Goal: Find specific page/section: Find specific page/section

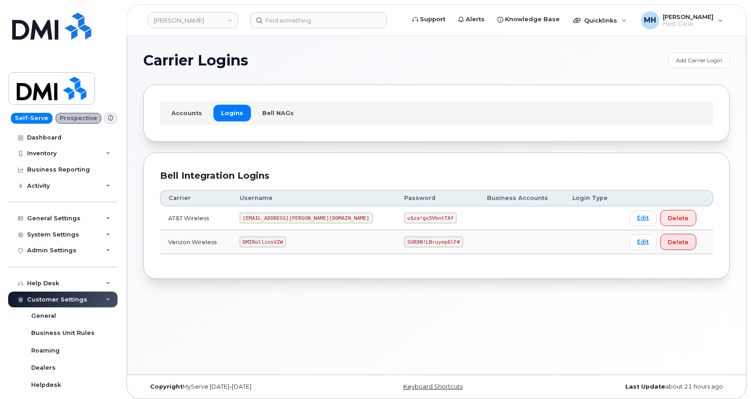
scroll to position [165, 0]
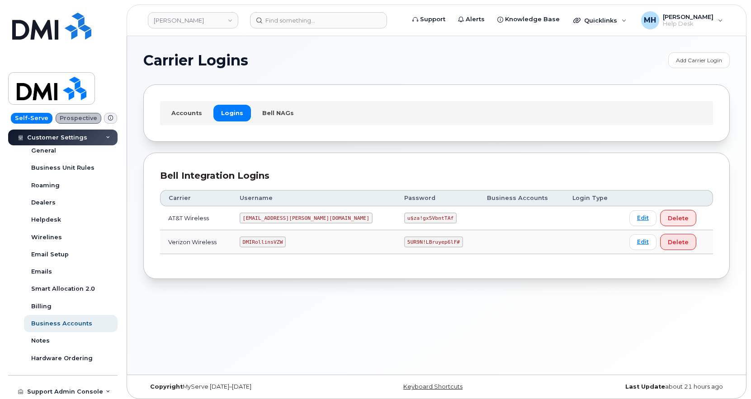
click at [329, 29] on header "[PERSON_NAME] Support Alerts Knowledge Base Quicklinks Suspend / Cancel Device …" at bounding box center [436, 21] width 619 height 32
click at [330, 24] on input at bounding box center [318, 20] width 137 height 16
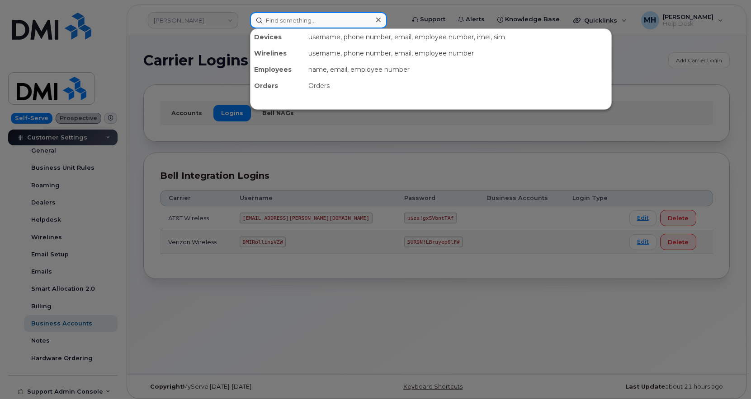
paste input "[PHONE_NUMBER]"
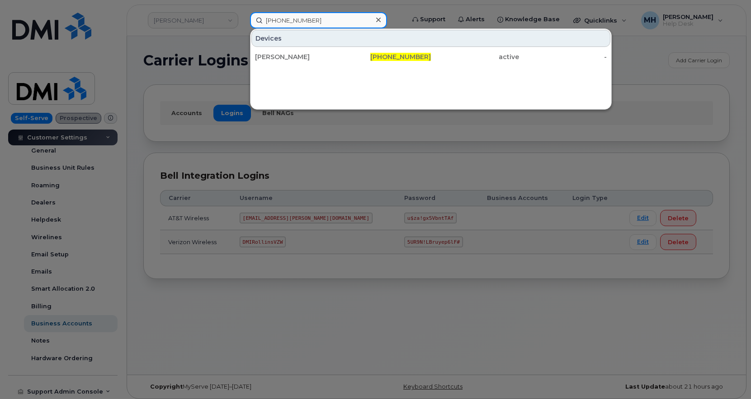
type input "724-650-2601"
click at [343, 50] on div "Ashley Stevens" at bounding box center [387, 57] width 88 height 16
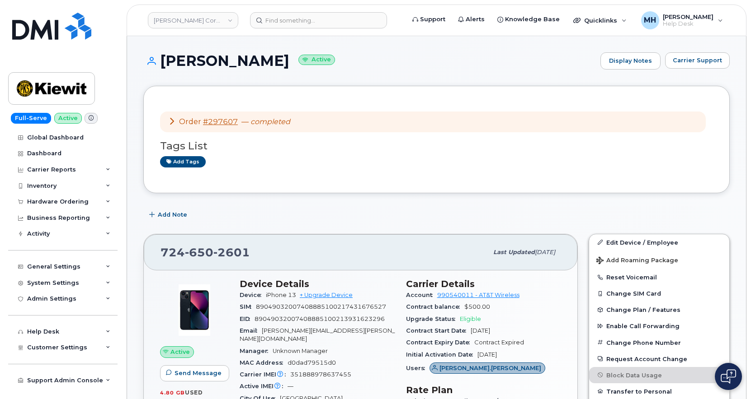
click at [704, 57] on span "Carrier Support" at bounding box center [696, 60] width 49 height 9
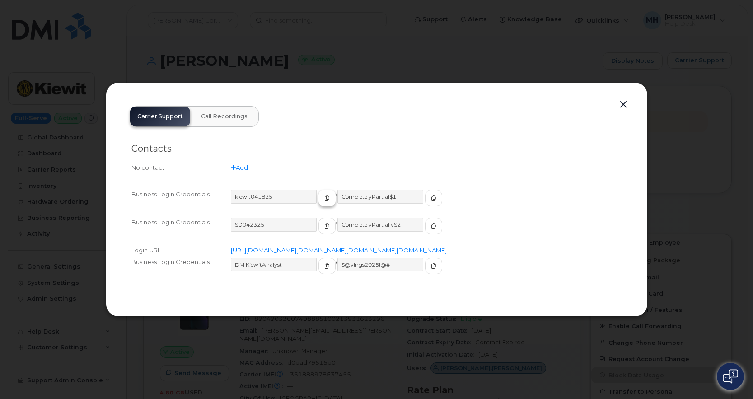
click at [324, 196] on icon "button" at bounding box center [326, 198] width 5 height 5
click at [430, 194] on span "button" at bounding box center [434, 198] width 8 height 8
drag, startPoint x: 621, startPoint y: 94, endPoint x: 561, endPoint y: 66, distance: 66.5
click at [621, 99] on button "button" at bounding box center [624, 105] width 14 height 13
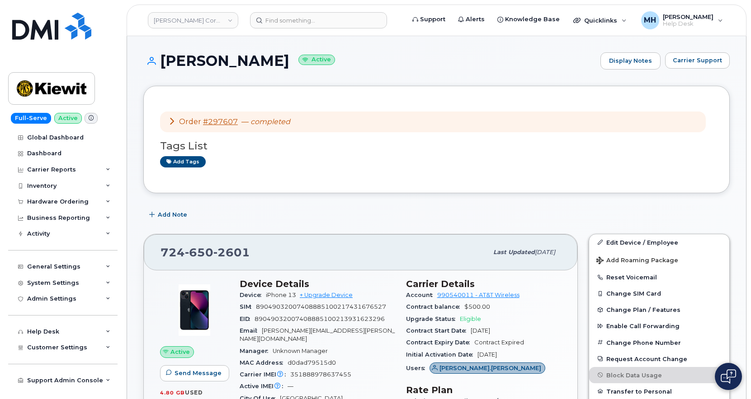
click at [224, 127] on div "Order #297607 — completed" at bounding box center [229, 122] width 122 height 10
click at [224, 122] on link "#297607" at bounding box center [220, 121] width 35 height 9
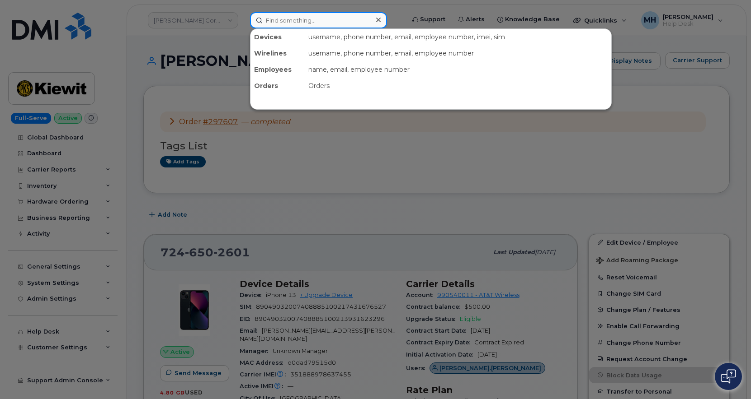
click at [302, 16] on input at bounding box center [318, 20] width 137 height 16
paste input "216-857-7760"
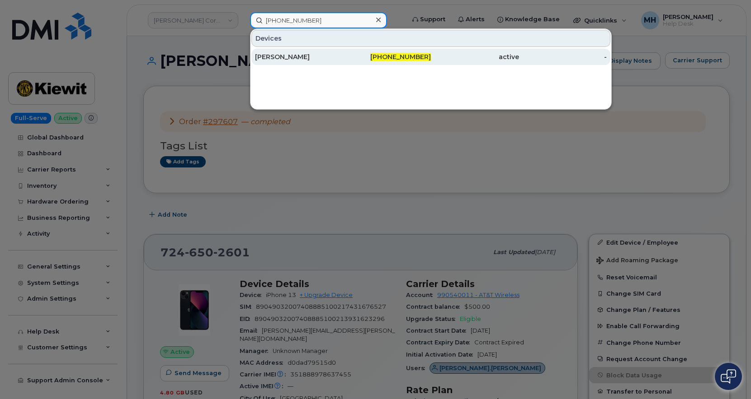
type input "216-857-7760"
click at [305, 61] on div "[PERSON_NAME]" at bounding box center [299, 56] width 88 height 9
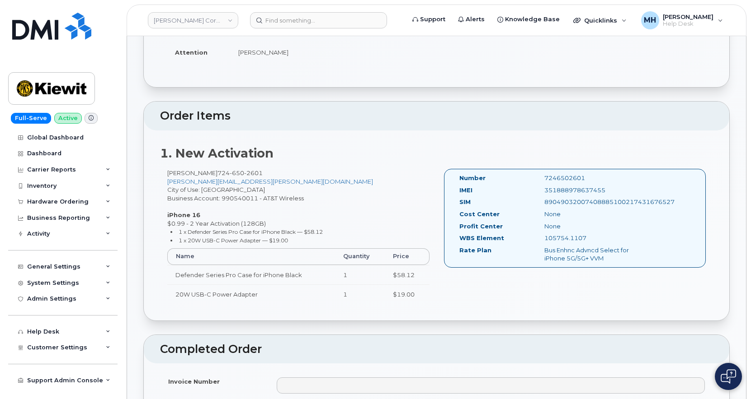
scroll to position [181, 0]
click at [553, 187] on div "351888978637455" at bounding box center [596, 190] width 119 height 9
copy div "351888978637455"
click at [560, 202] on div "89049032007408885100217431676527" at bounding box center [596, 201] width 119 height 9
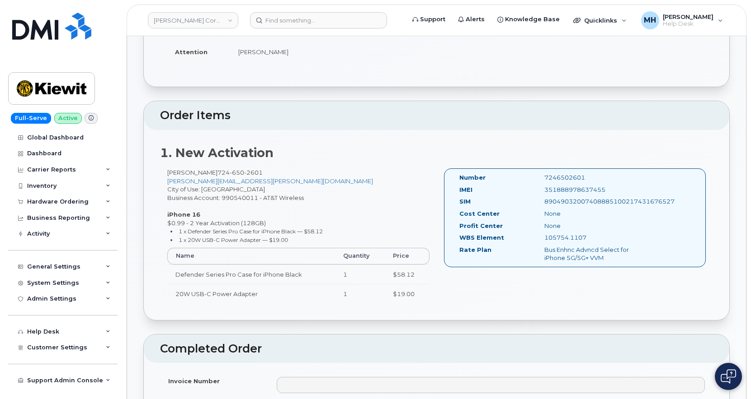
click at [560, 202] on div "89049032007408885100217431676527" at bounding box center [596, 201] width 119 height 9
click at [566, 190] on div "351888978637455" at bounding box center [596, 190] width 119 height 9
